Goal: Task Accomplishment & Management: Use online tool/utility

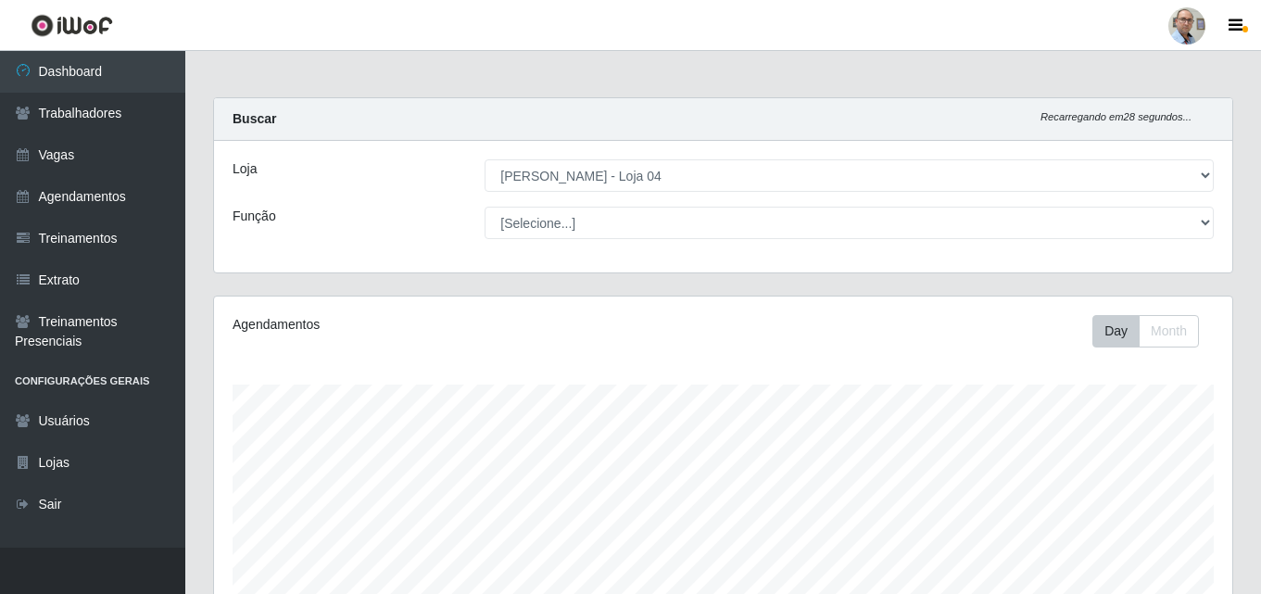
select select "251"
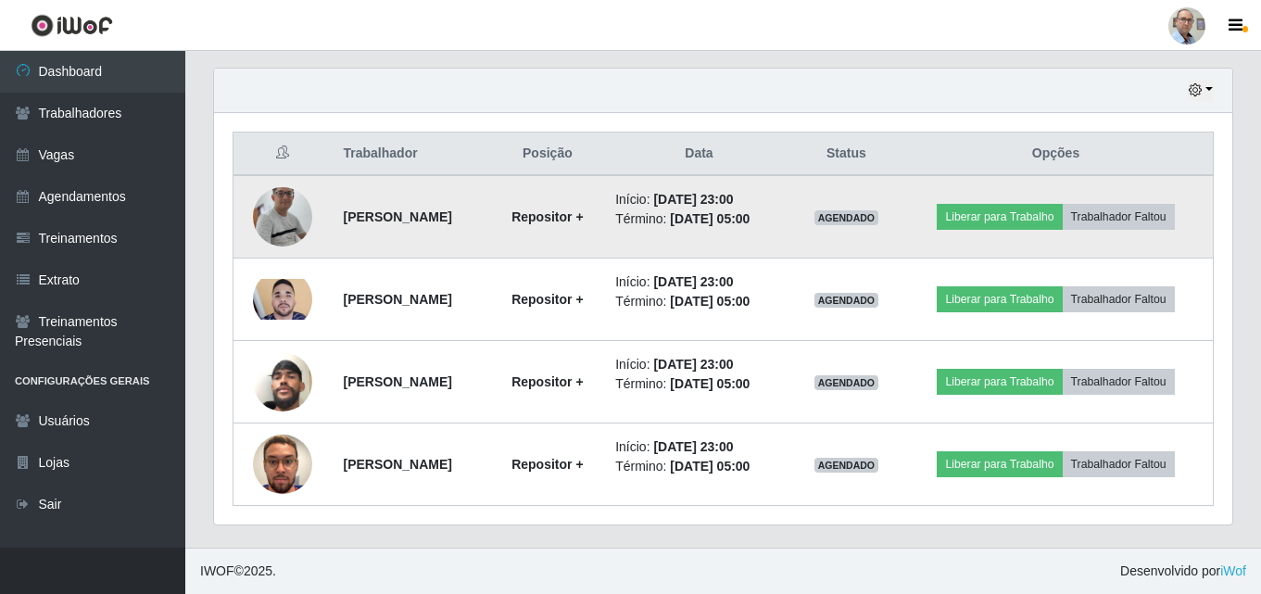
scroll to position [385, 1018]
click at [992, 212] on button "Liberar para Trabalho" at bounding box center [999, 217] width 125 height 26
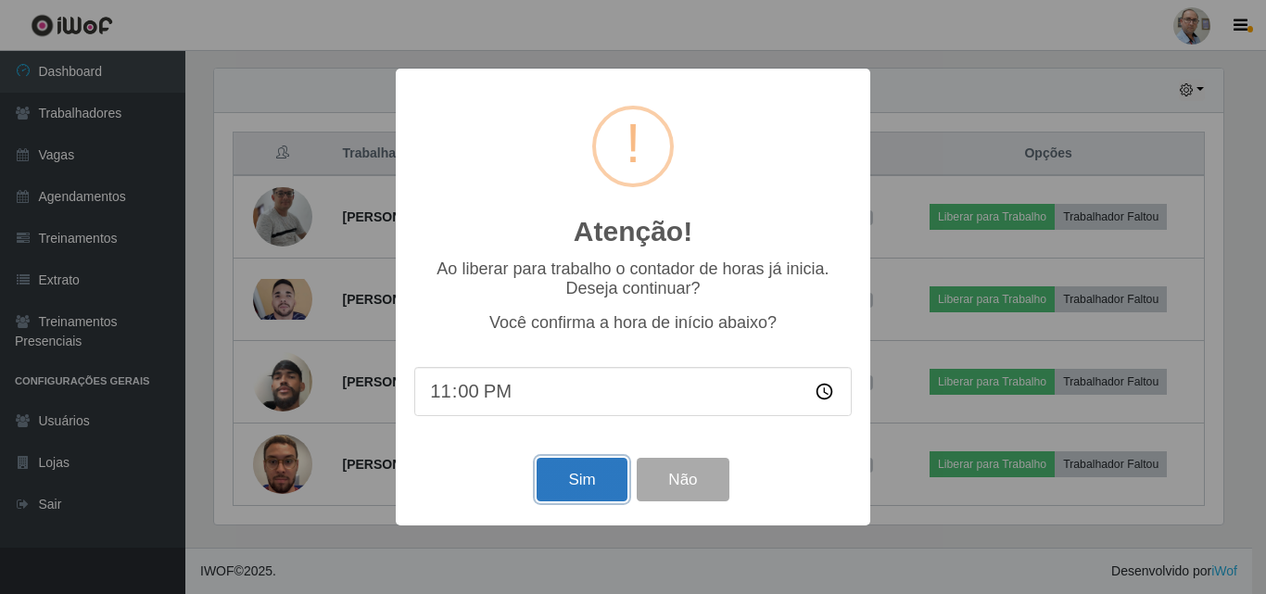
click at [582, 484] on button "Sim" at bounding box center [582, 480] width 90 height 44
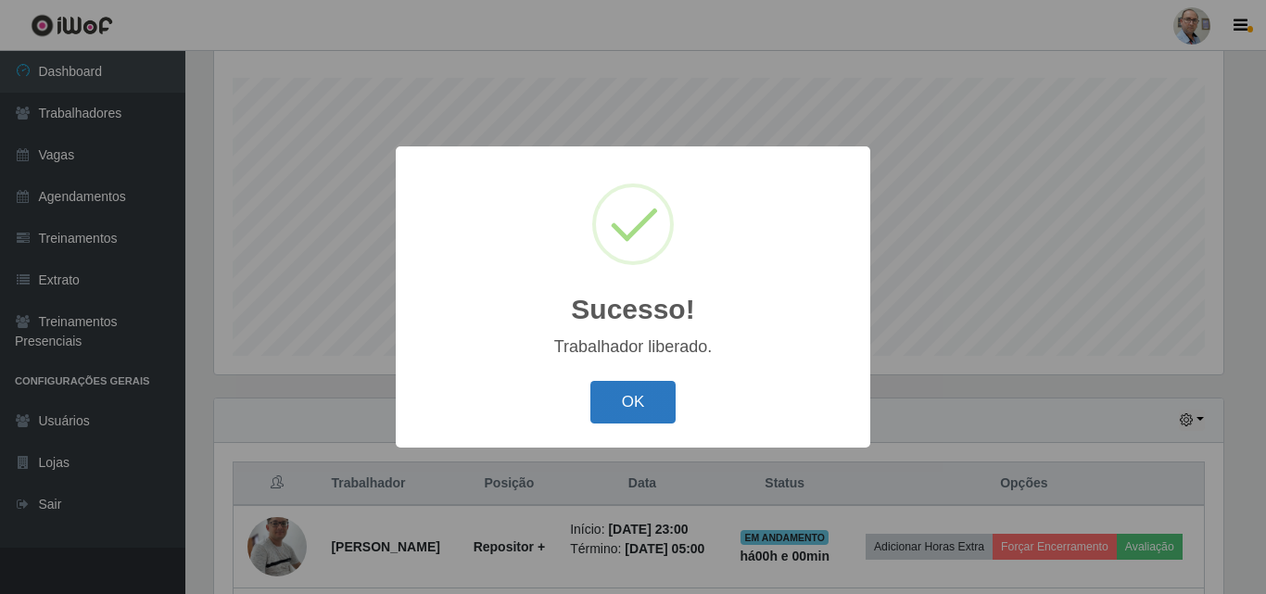
click at [638, 403] on button "OK" at bounding box center [633, 403] width 86 height 44
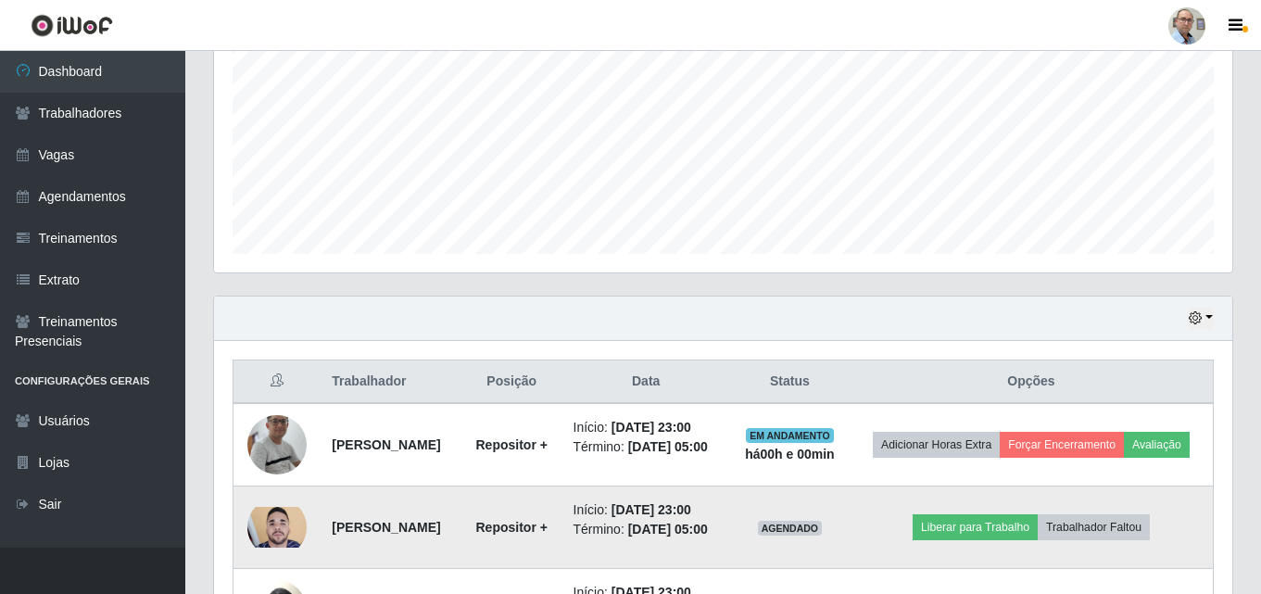
scroll to position [585, 0]
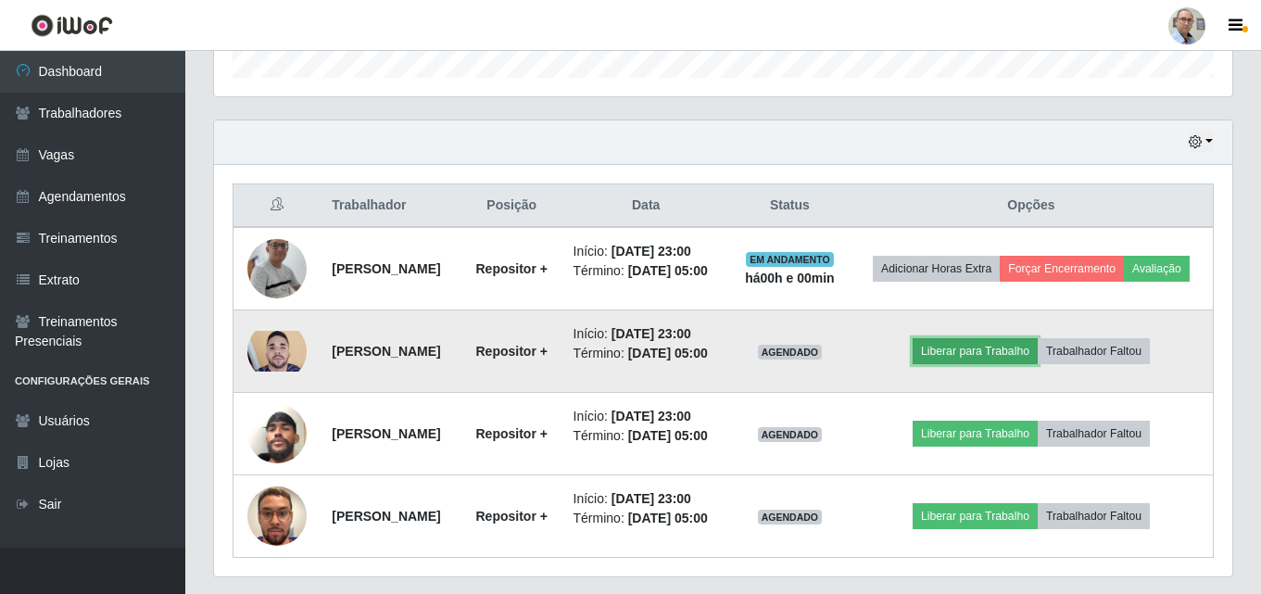
click at [983, 364] on button "Liberar para Trabalho" at bounding box center [975, 351] width 125 height 26
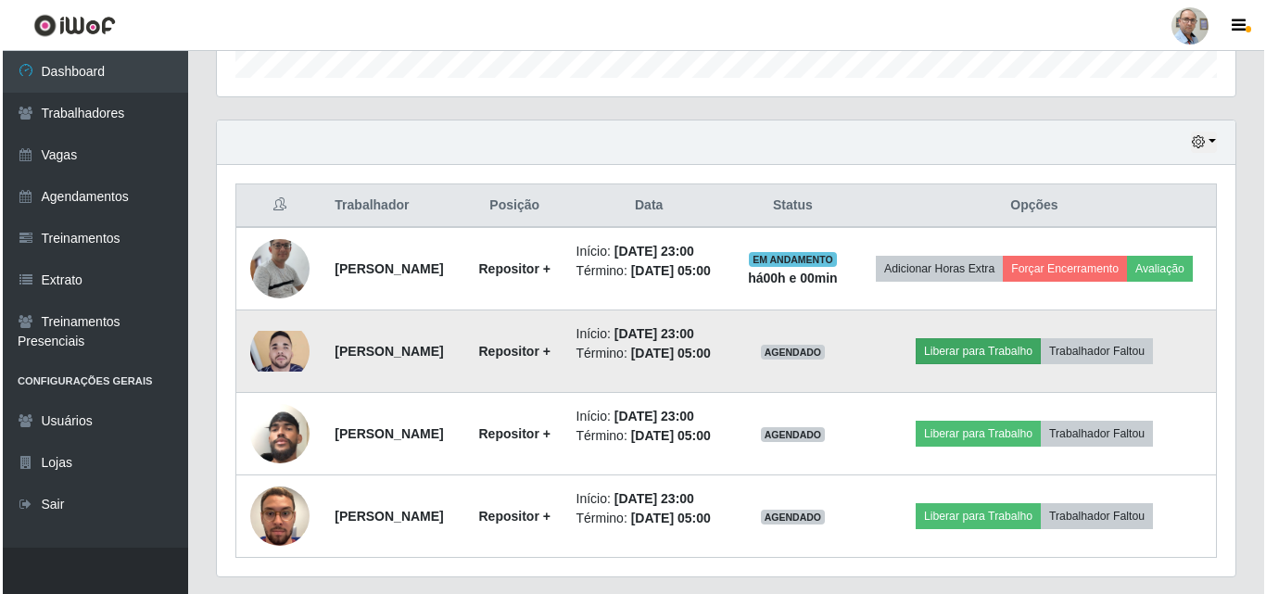
scroll to position [385, 1009]
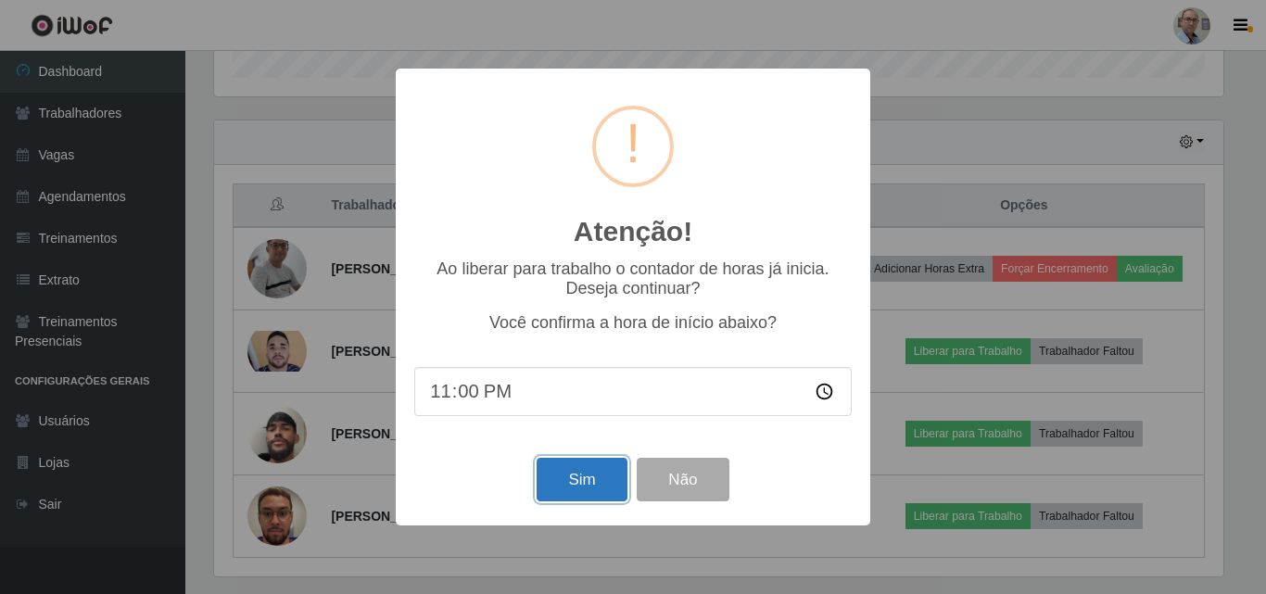
click at [575, 486] on button "Sim" at bounding box center [582, 480] width 90 height 44
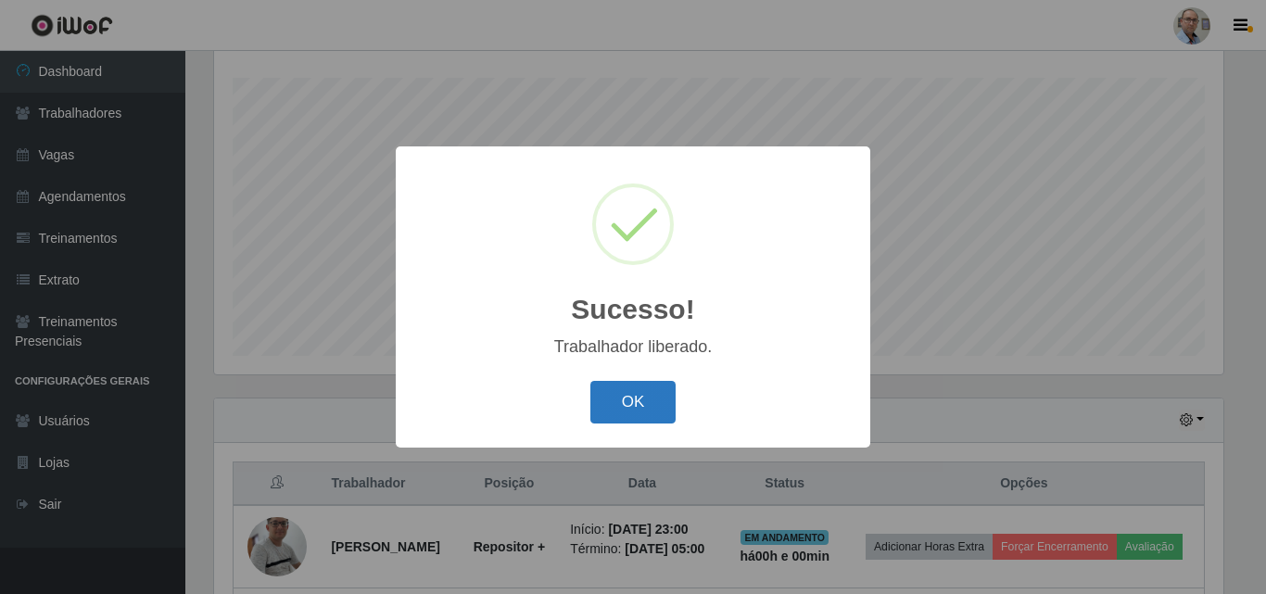
click at [649, 398] on button "OK" at bounding box center [633, 403] width 86 height 44
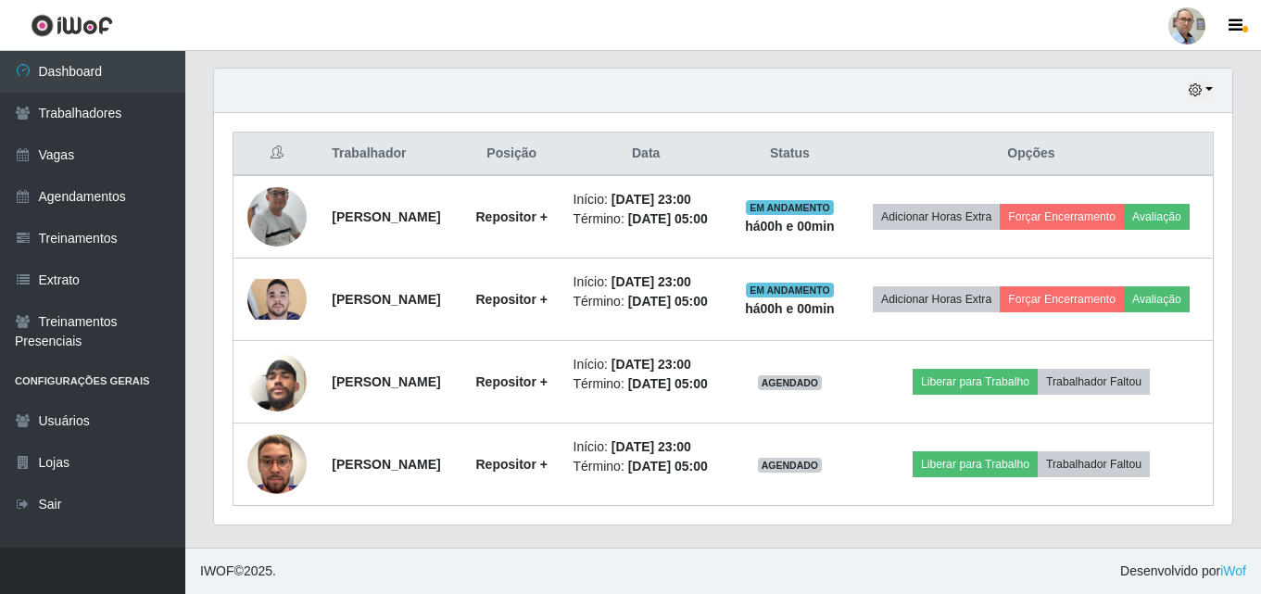
scroll to position [692, 0]
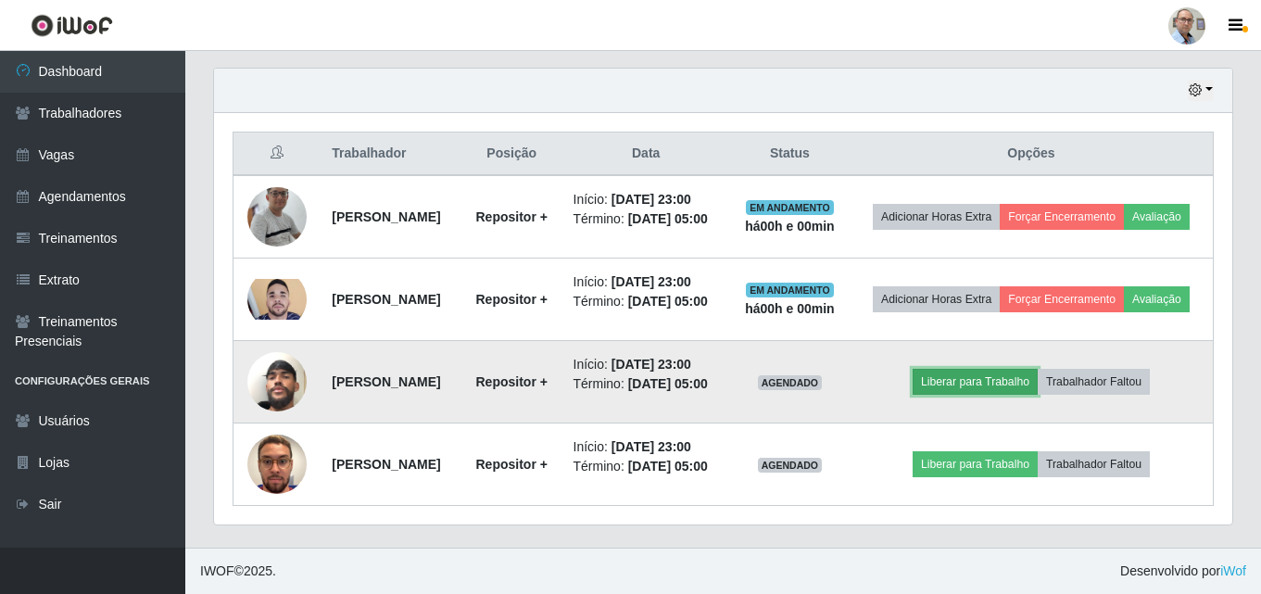
click at [975, 369] on button "Liberar para Trabalho" at bounding box center [975, 382] width 125 height 26
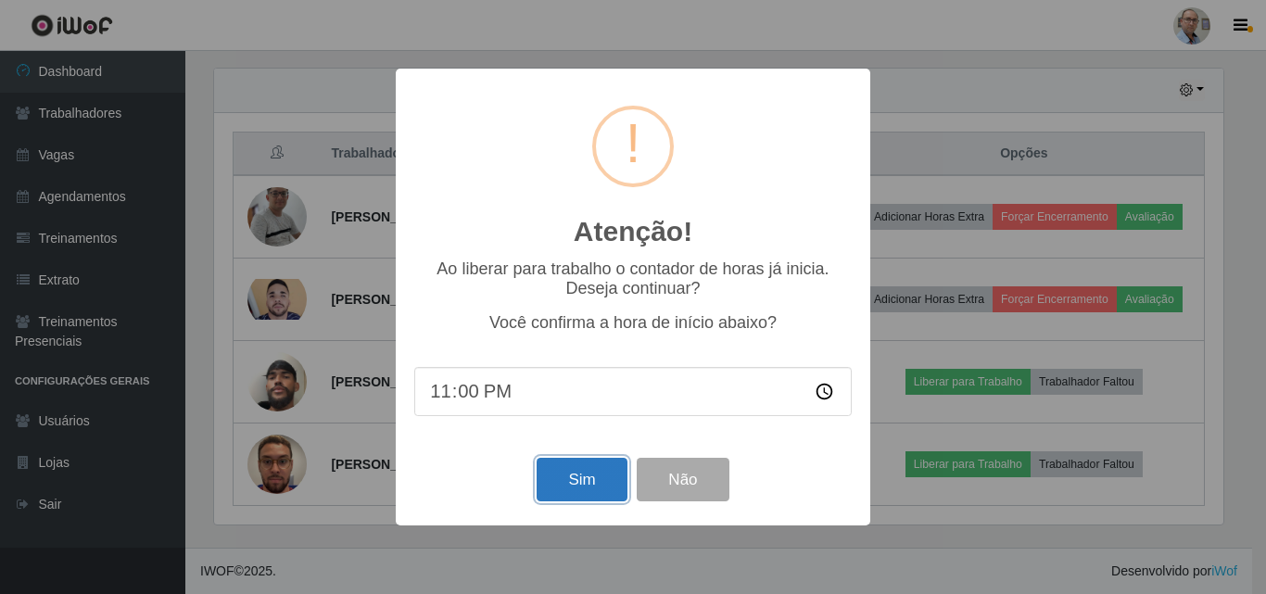
click at [575, 495] on button "Sim" at bounding box center [582, 480] width 90 height 44
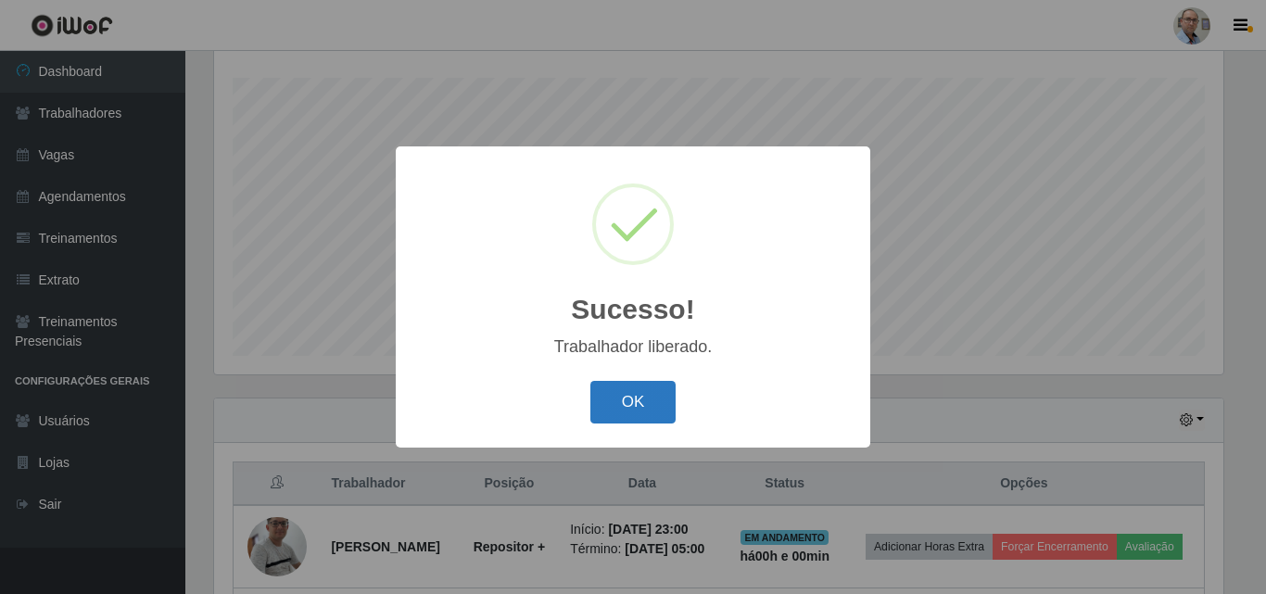
click at [598, 398] on button "OK" at bounding box center [633, 403] width 86 height 44
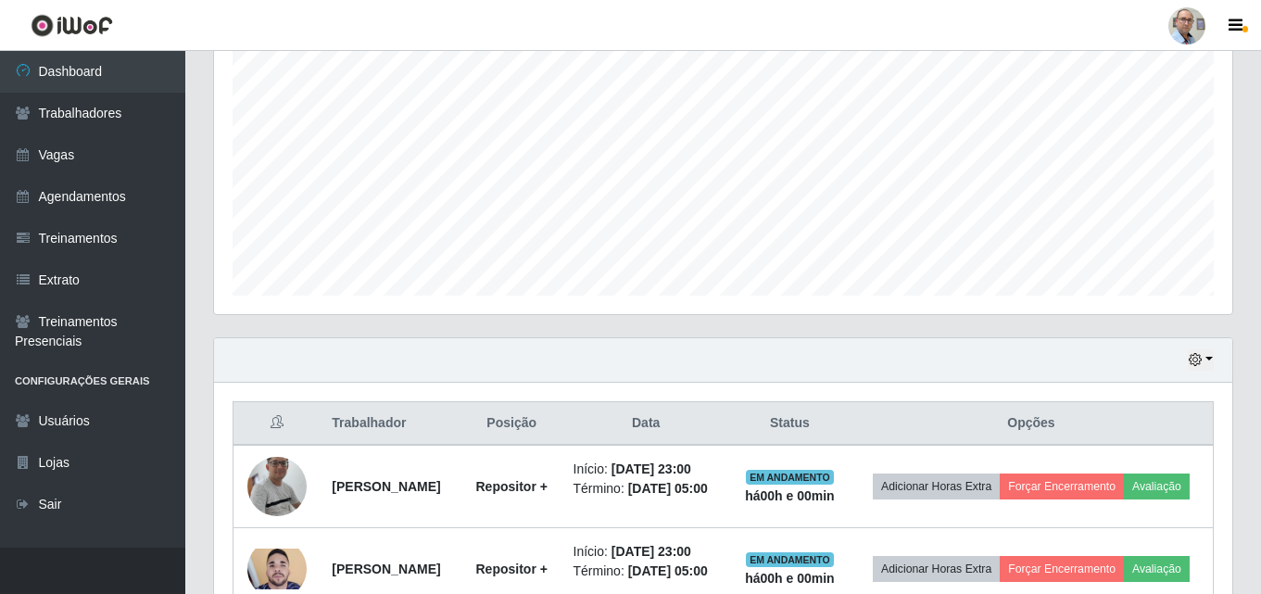
scroll to position [0, 0]
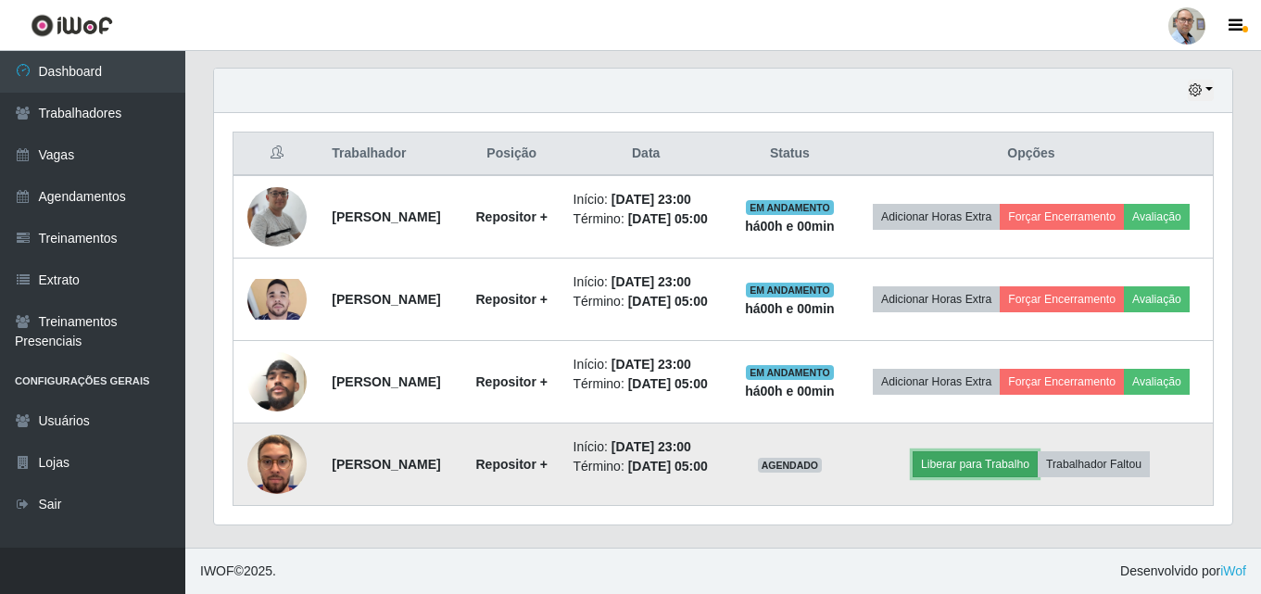
click at [995, 471] on button "Liberar para Trabalho" at bounding box center [975, 464] width 125 height 26
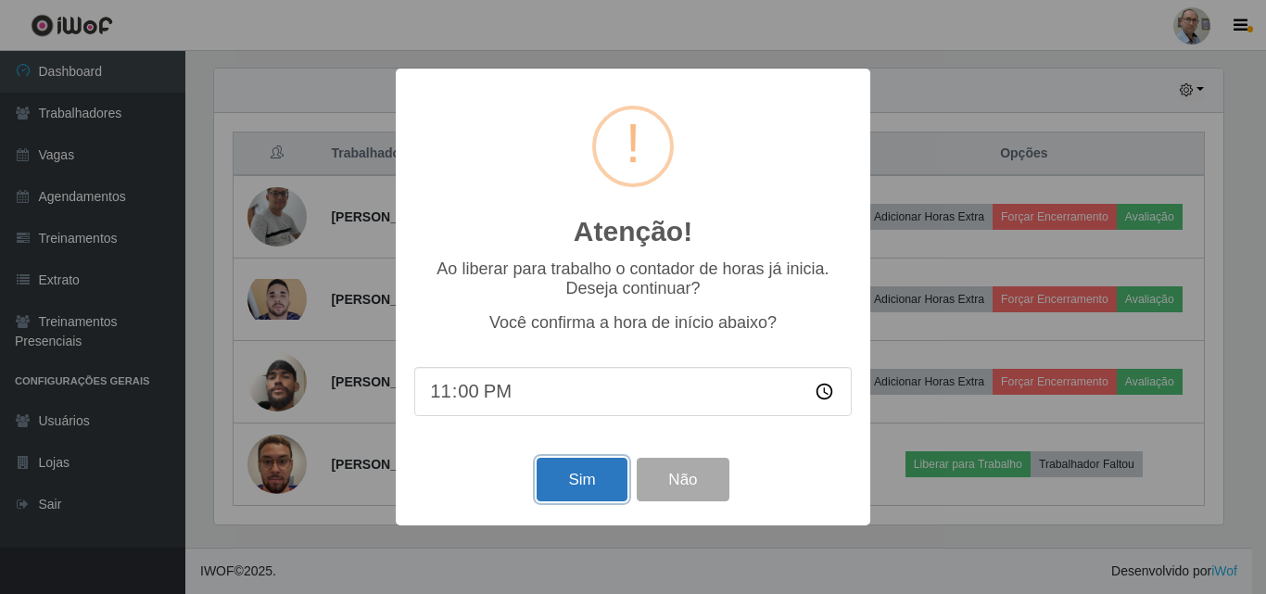
click at [571, 480] on button "Sim" at bounding box center [582, 480] width 90 height 44
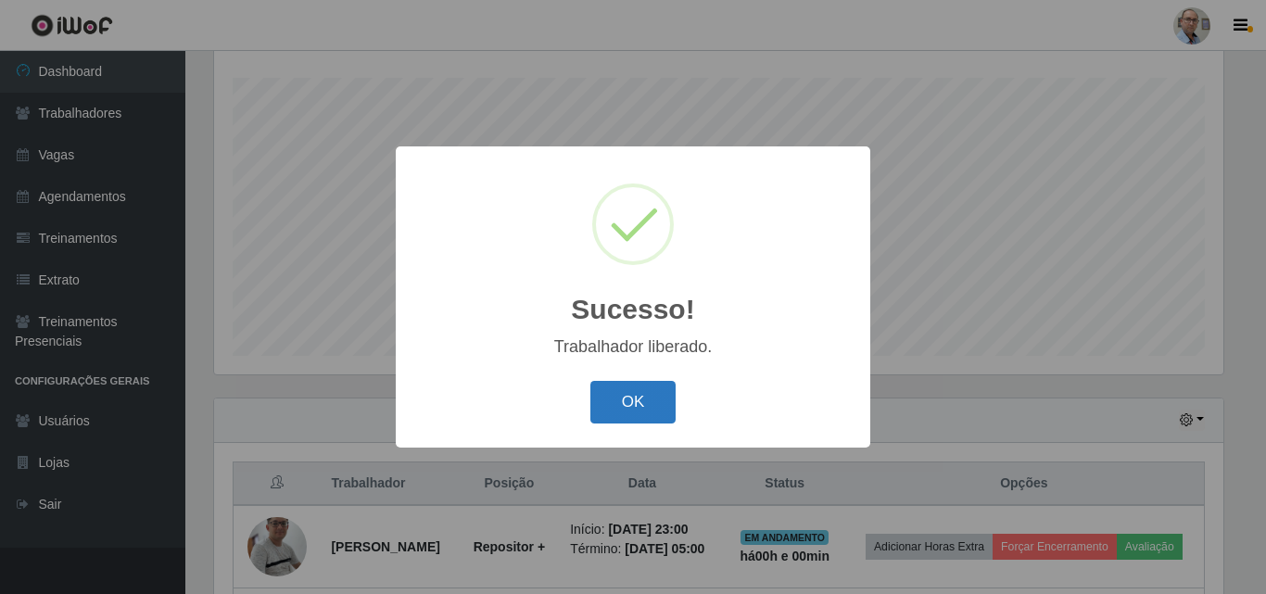
click at [621, 399] on button "OK" at bounding box center [633, 403] width 86 height 44
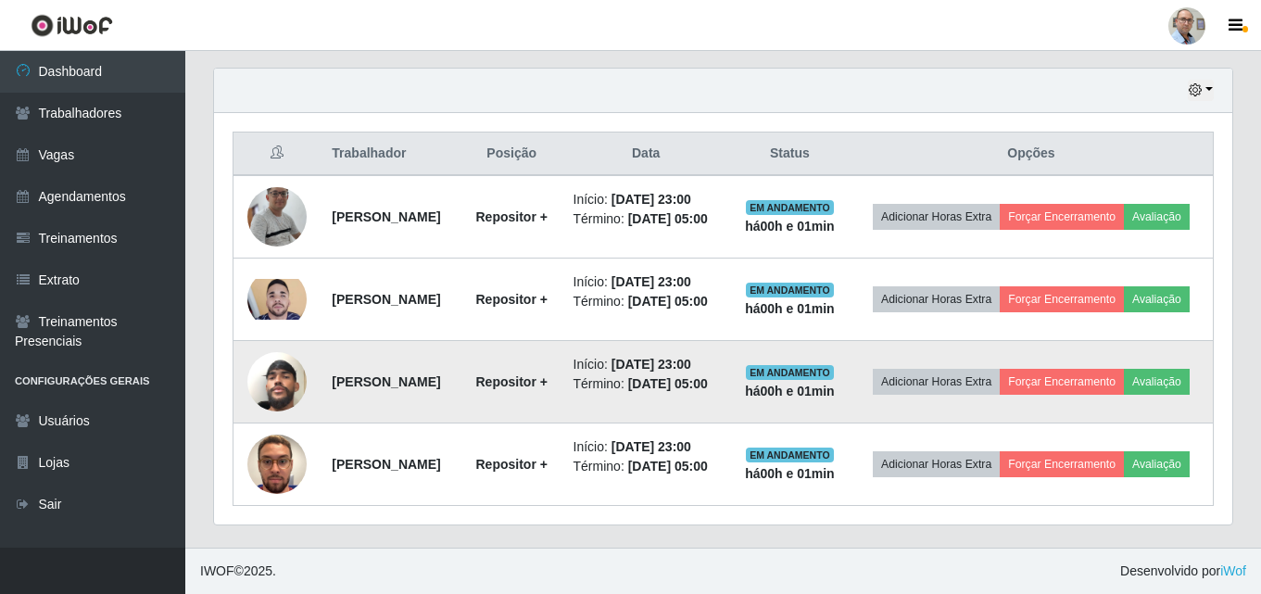
scroll to position [692, 0]
